Goal: Navigation & Orientation: Find specific page/section

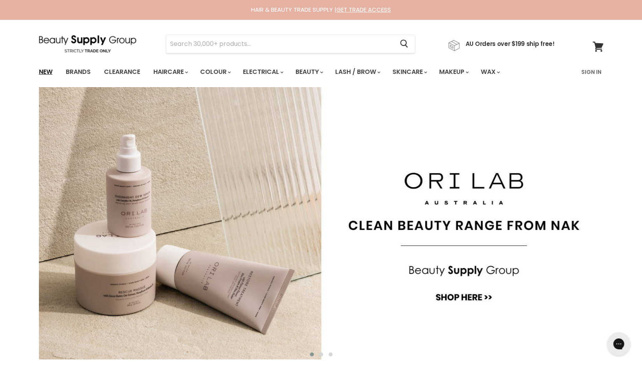
click at [47, 70] on link "New" at bounding box center [45, 72] width 25 height 16
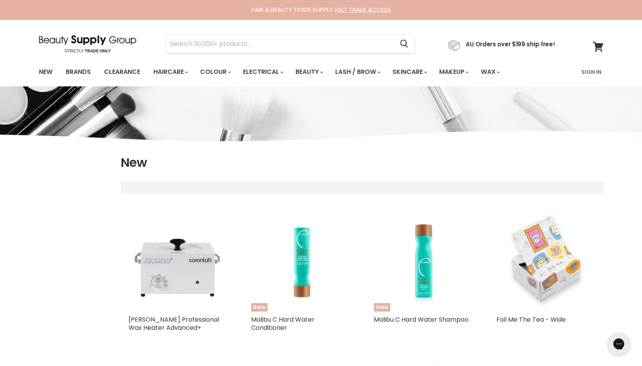
select select "created-descending"
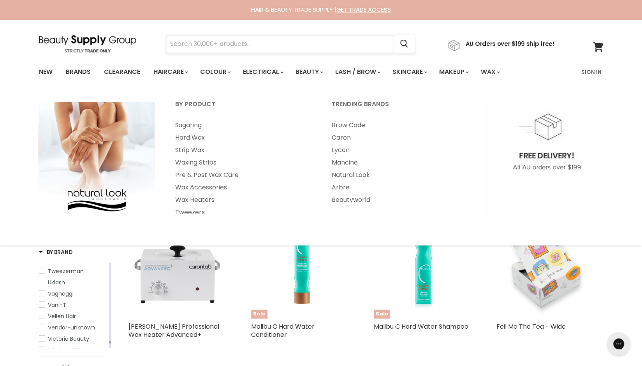
click at [338, 43] on input "Search" at bounding box center [280, 44] width 228 height 18
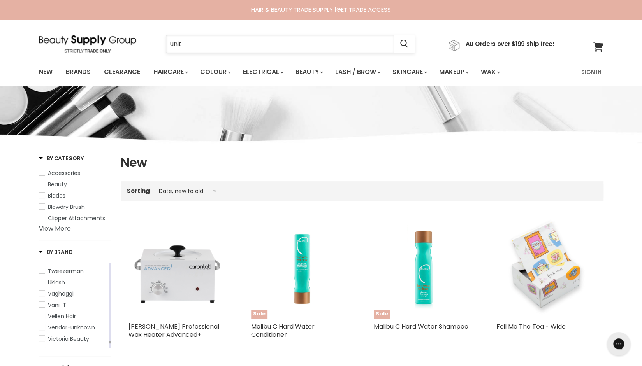
type input "unite"
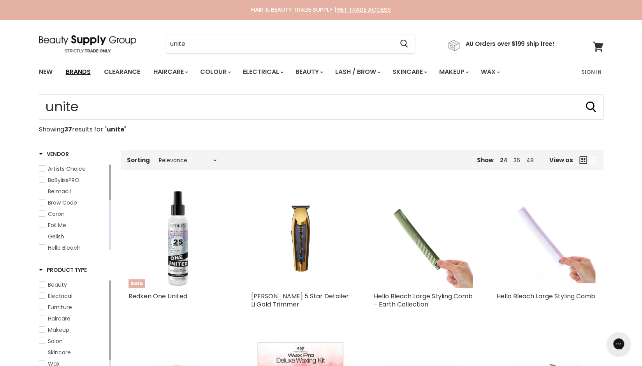
click at [77, 71] on link "Brands" at bounding box center [78, 72] width 37 height 16
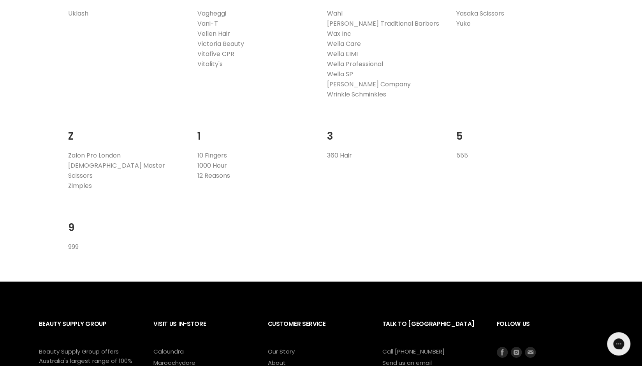
scroll to position [1519, 0]
